Goal: Find specific page/section: Find specific page/section

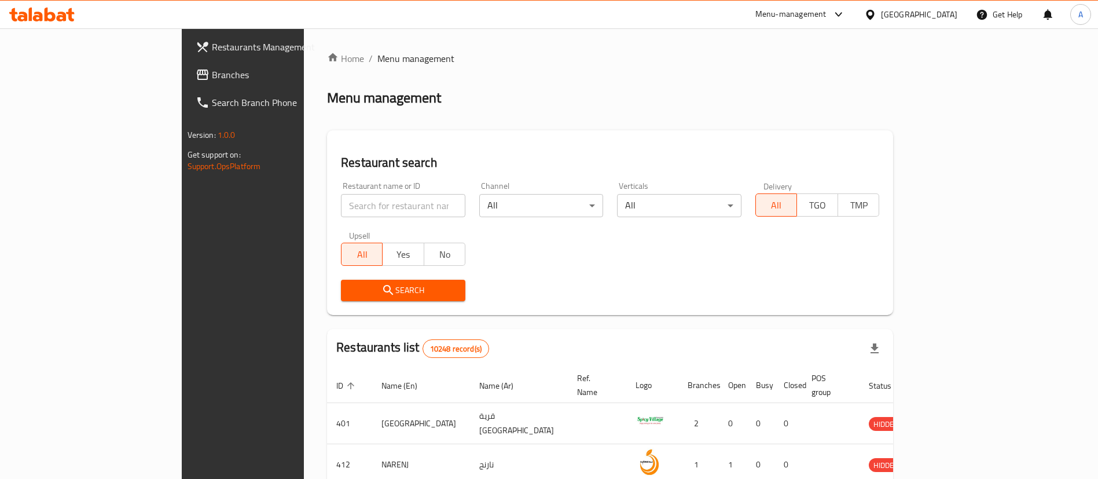
click at [341, 194] on input "search" at bounding box center [403, 205] width 124 height 23
click button "Search" at bounding box center [403, 290] width 124 height 21
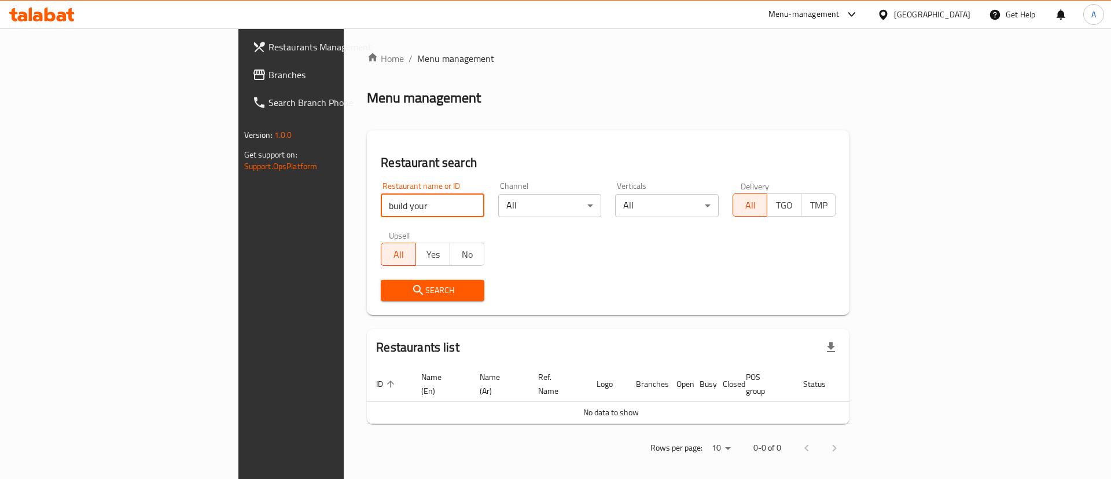
type input "build your"
click button "Search" at bounding box center [433, 290] width 104 height 21
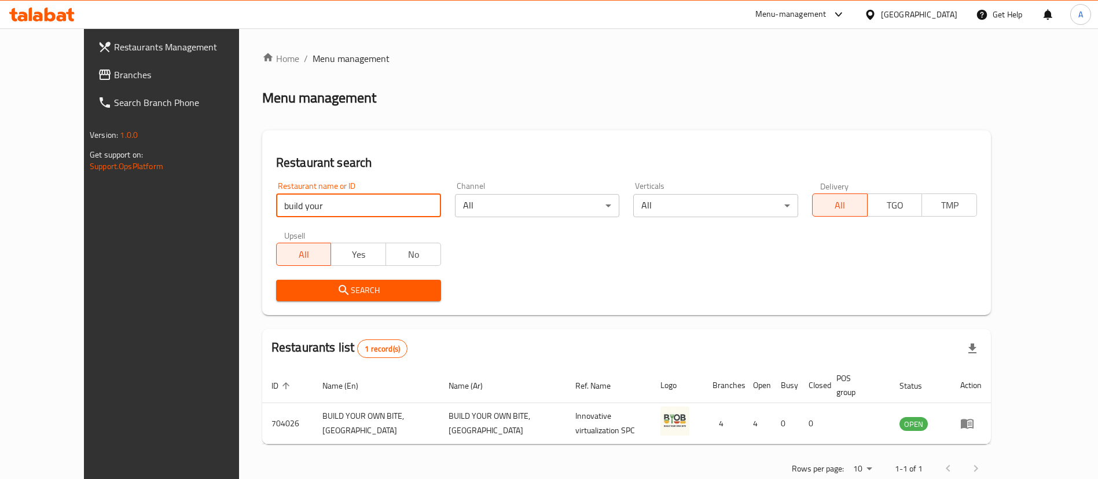
scroll to position [15, 0]
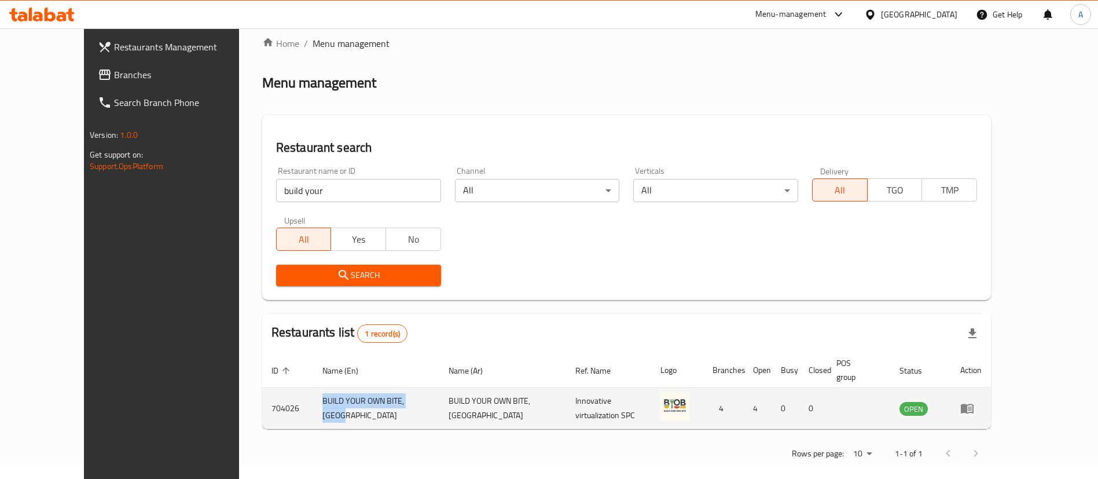
drag, startPoint x: 264, startPoint y: 394, endPoint x: 378, endPoint y: 386, distance: 114.3
click at [378, 388] on td "BUILD YOUR OWN BITE, [GEOGRAPHIC_DATA]" at bounding box center [376, 408] width 126 height 41
click at [262, 397] on td "704026" at bounding box center [287, 408] width 51 height 41
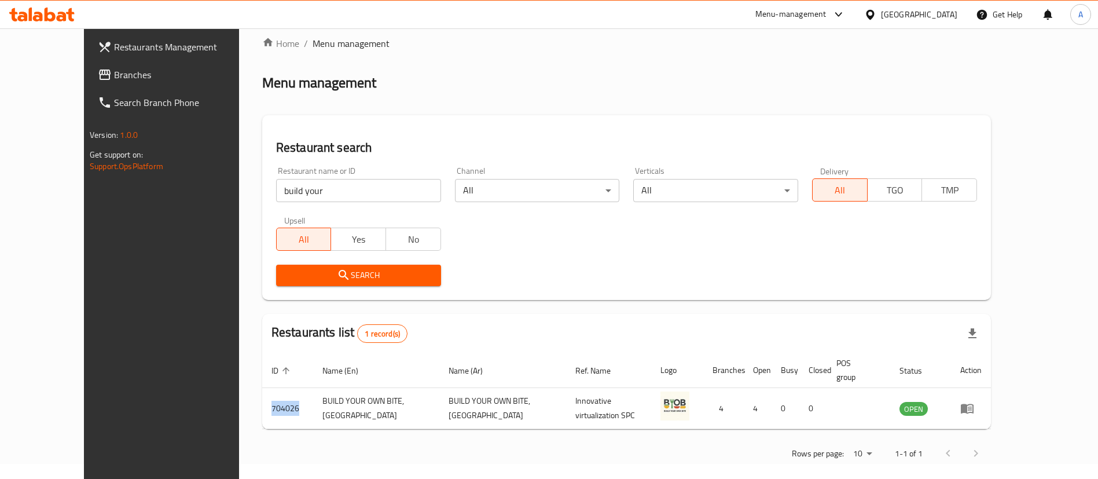
copy td "704026"
click at [851, 1] on div "Menu-management" at bounding box center [800, 15] width 109 height 28
click at [855, 6] on div "Menu-management" at bounding box center [800, 15] width 109 height 28
click at [846, 19] on icon at bounding box center [839, 15] width 14 height 14
click at [802, 122] on div "Restaurant-Management" at bounding box center [782, 128] width 91 height 13
